Goal: Complete application form: Complete application form

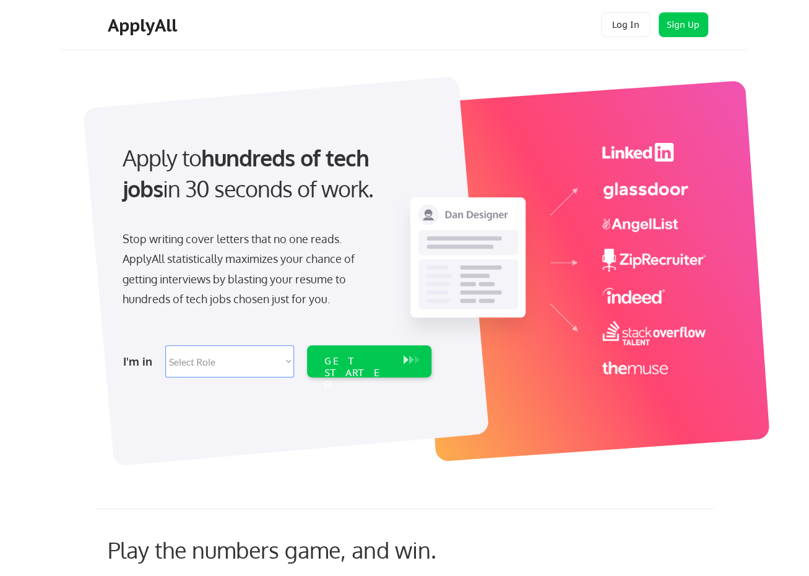
click at [255, 366] on select "Select Role Software Engineering Product Management Customer Success Sales UI/U…" at bounding box center [229, 361] width 129 height 32
select select ""engineering""
click at [165, 345] on select "Select Role Software Engineering Product Management Customer Success Sales UI/U…" at bounding box center [229, 361] width 129 height 32
select select ""engineering""
click at [339, 364] on div "GET STARTED" at bounding box center [357, 373] width 66 height 36
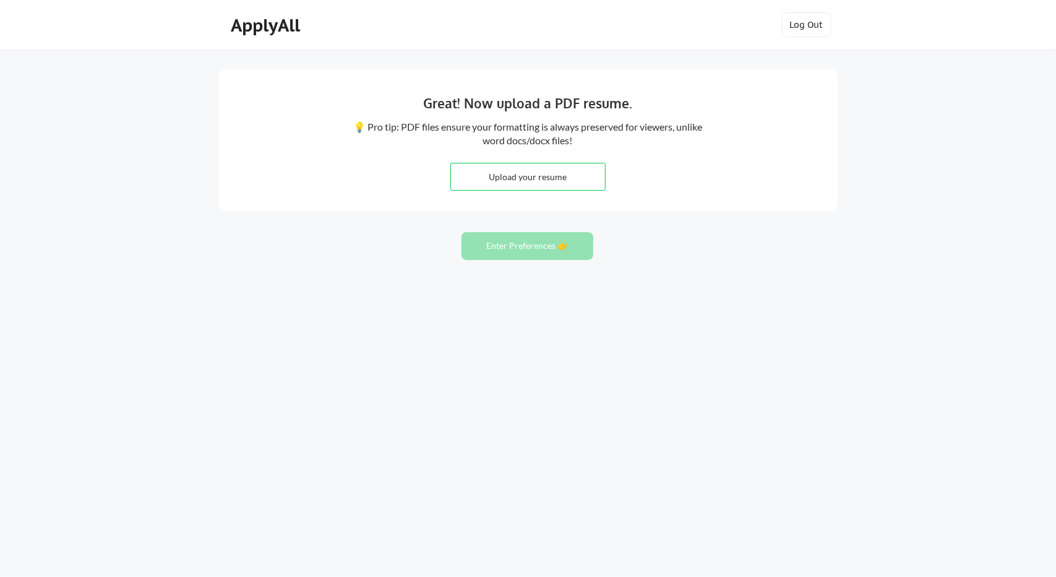
click at [620, 180] on div "Great! Now upload a PDF resume. 💡 Pro tip: PDF files ensure your formatting is …" at bounding box center [528, 140] width 619 height 142
click at [533, 175] on input "file" at bounding box center [528, 176] width 154 height 27
click at [548, 253] on button "Enter Preferences 👉" at bounding box center [528, 246] width 132 height 28
click at [296, 32] on div "ApplyAll" at bounding box center [267, 25] width 73 height 21
click at [291, 35] on div "ApplyAll" at bounding box center [267, 25] width 73 height 21
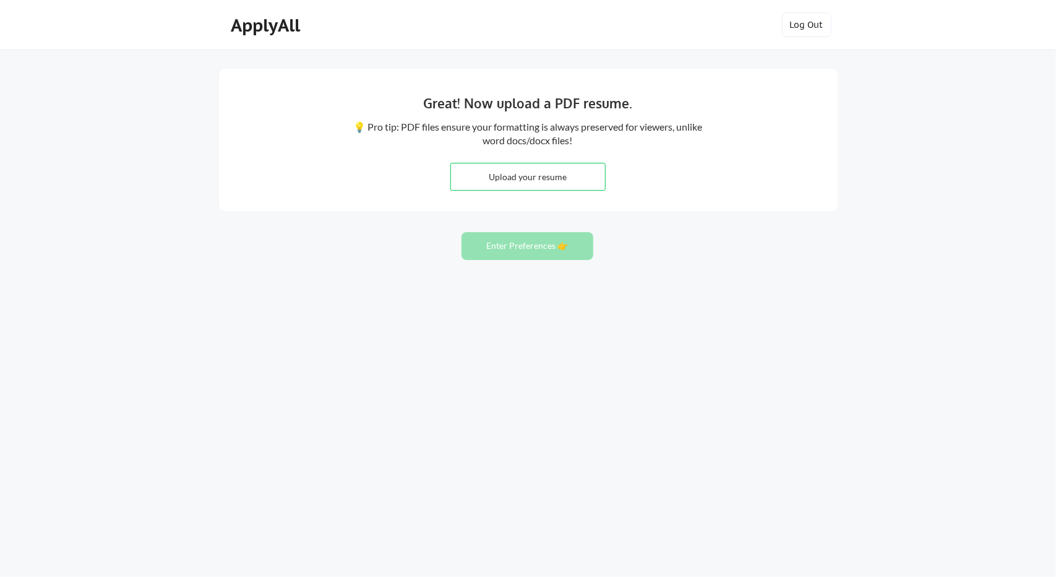
click at [524, 169] on input "file" at bounding box center [528, 176] width 154 height 27
click at [246, 30] on div "ApplyAll" at bounding box center [267, 25] width 73 height 21
drag, startPoint x: 443, startPoint y: 132, endPoint x: 451, endPoint y: 128, distance: 8.6
click at [451, 128] on div "💡 Pro tip: PDF files ensure your formatting is always preserved for viewers, un…" at bounding box center [528, 134] width 352 height 28
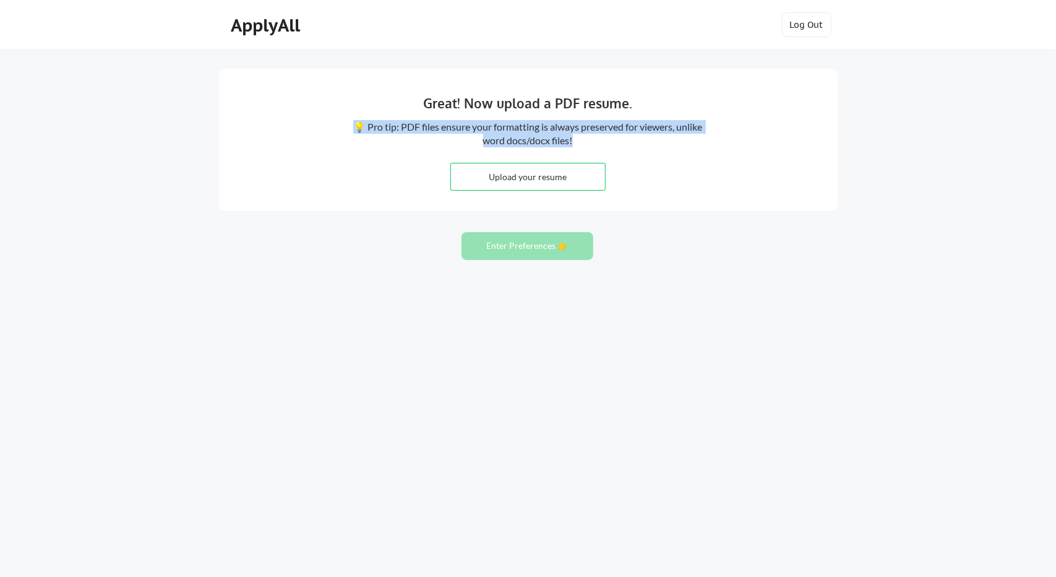
drag, startPoint x: 594, startPoint y: 141, endPoint x: 343, endPoint y: 131, distance: 250.2
click at [343, 131] on div "💡 Pro tip: PDF files ensure your formatting is always preserved for viewers, un…" at bounding box center [528, 134] width 377 height 28
copy div "💡 Pro tip: PDF files ensure your formatting is always preserved for viewers, un…"
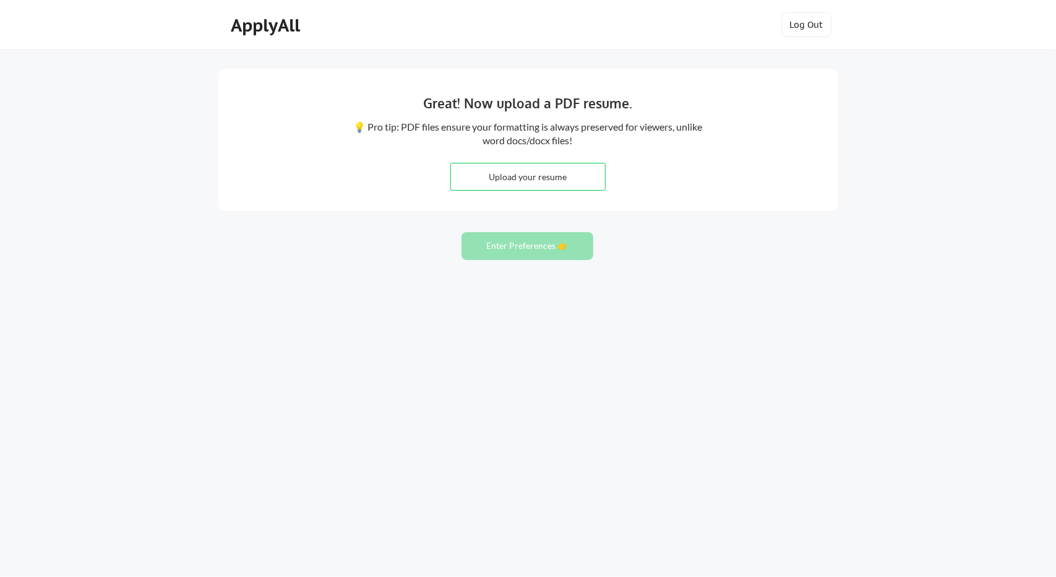
click at [864, 79] on div "Great! Now upload a PDF resume. 💡 Pro tip: PDF files ensure your formatting is …" at bounding box center [528, 288] width 1056 height 577
drag, startPoint x: 566, startPoint y: 285, endPoint x: 525, endPoint y: 273, distance: 41.9
click at [570, 285] on div "좋습니다! 이제 PDF 이력서를 업로드하세요. 💡 전문가 팁: PDF 파일은 Word 문서/docx 파일과 달리 보는 사람에게 서식이 항상 보…" at bounding box center [528, 288] width 1056 height 577
click at [572, 251] on button "환경 설정 입력 👉" at bounding box center [528, 246] width 132 height 28
click at [546, 238] on button "환경 설정 입력 👉" at bounding box center [528, 246] width 132 height 28
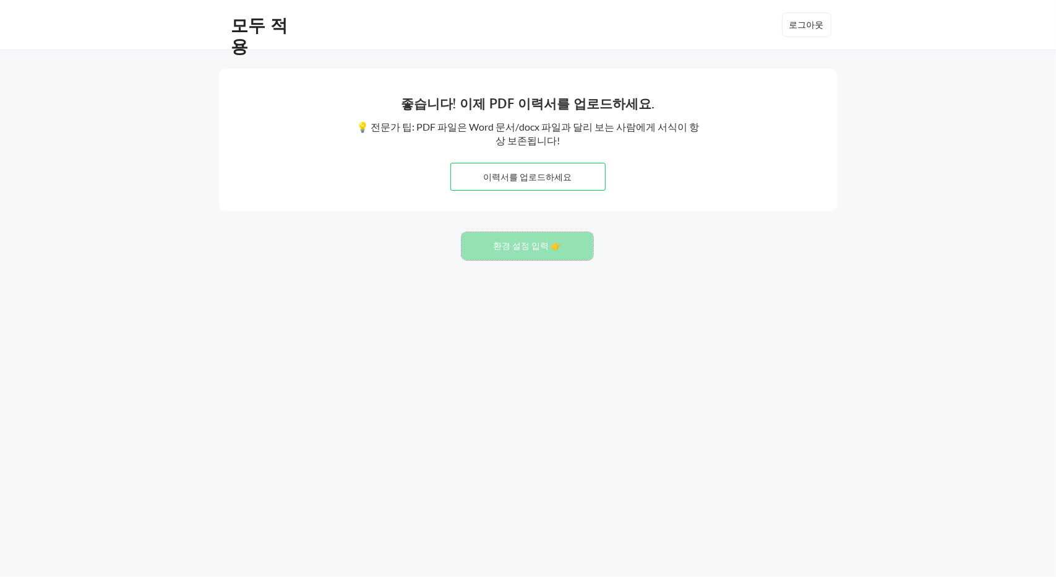
click at [546, 238] on button "환경 설정 입력 👉" at bounding box center [528, 246] width 132 height 28
click at [538, 243] on font "환경 설정 입력 👉" at bounding box center [528, 245] width 68 height 11
click at [270, 22] on font "모두 적용" at bounding box center [259, 36] width 57 height 44
click at [276, 279] on div "좋습니다! 이제 PDF 이력서를 업로드하세요. 💡 전문가 팁: PDF 파일은 Word 문서/docx 파일과 달리 보는 사람에게 서식이 항상 보…" at bounding box center [528, 288] width 1056 height 577
